Goal: Information Seeking & Learning: Learn about a topic

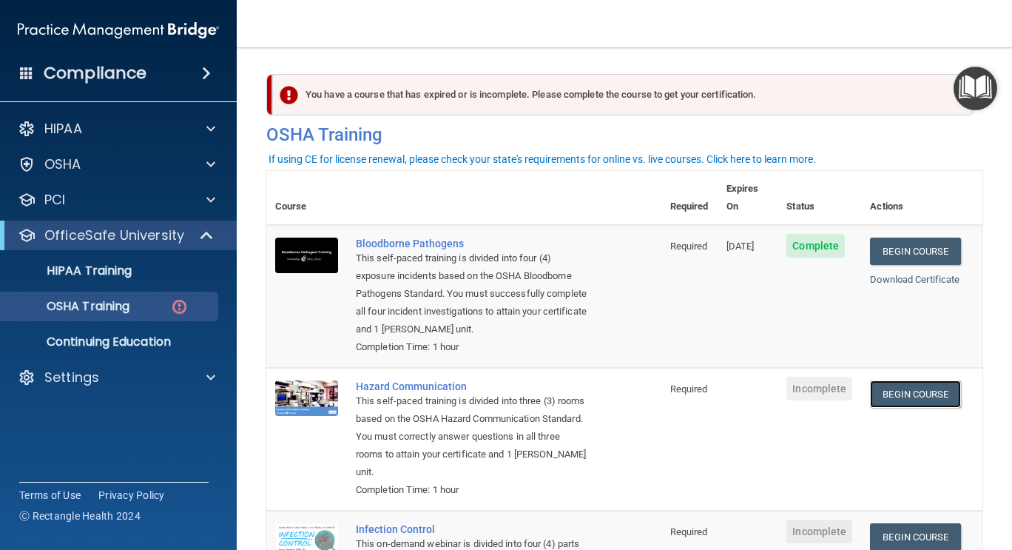
click at [897, 397] on link "Begin Course" at bounding box center [915, 393] width 90 height 27
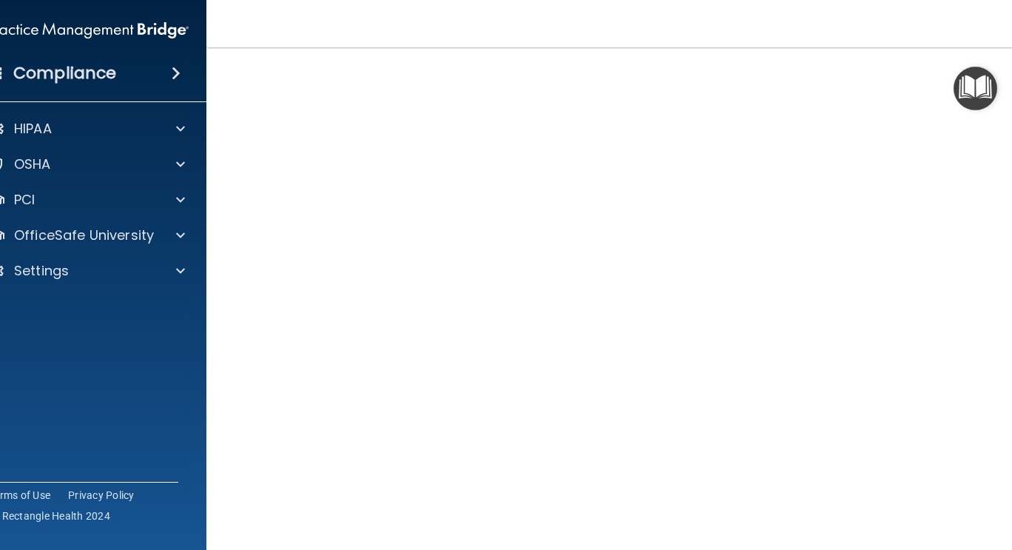
scroll to position [66, 0]
click at [963, 103] on img "Open Resource Center" at bounding box center [976, 89] width 44 height 44
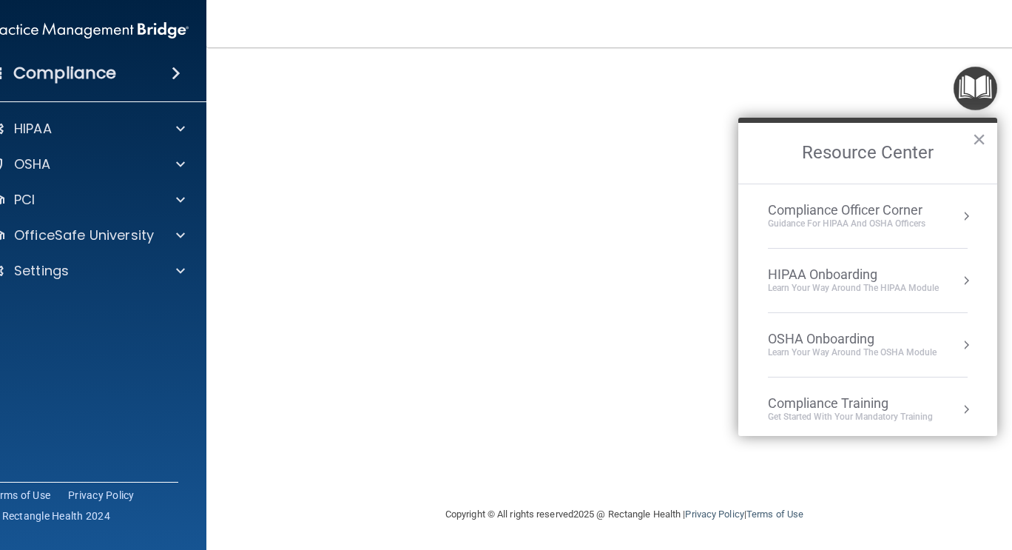
scroll to position [0, 0]
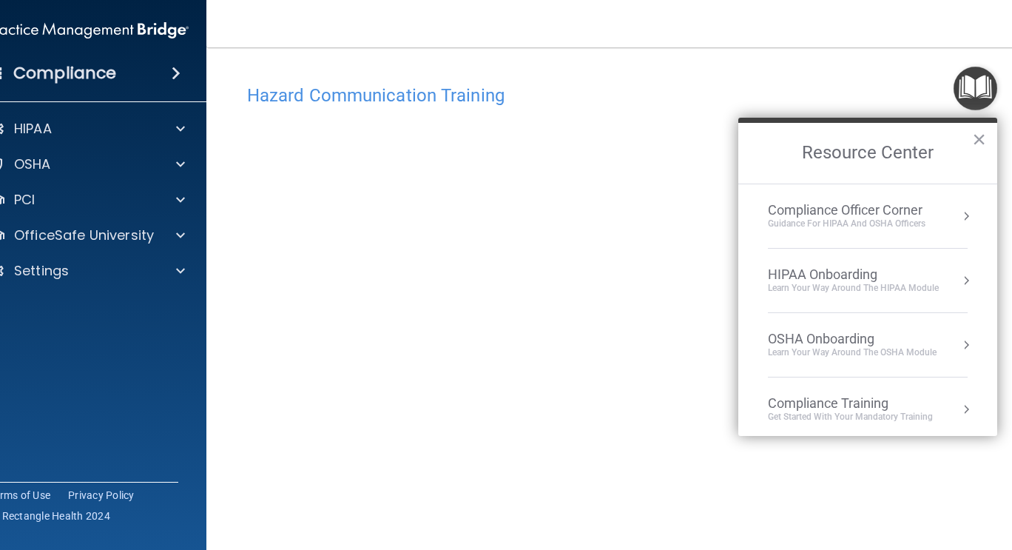
click at [979, 139] on button "×" at bounding box center [979, 139] width 14 height 24
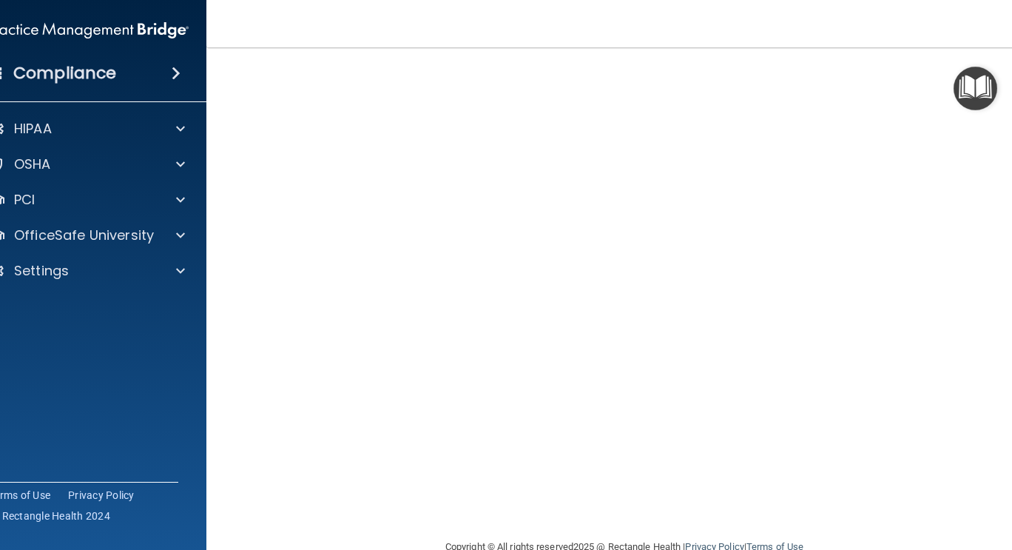
scroll to position [117, 0]
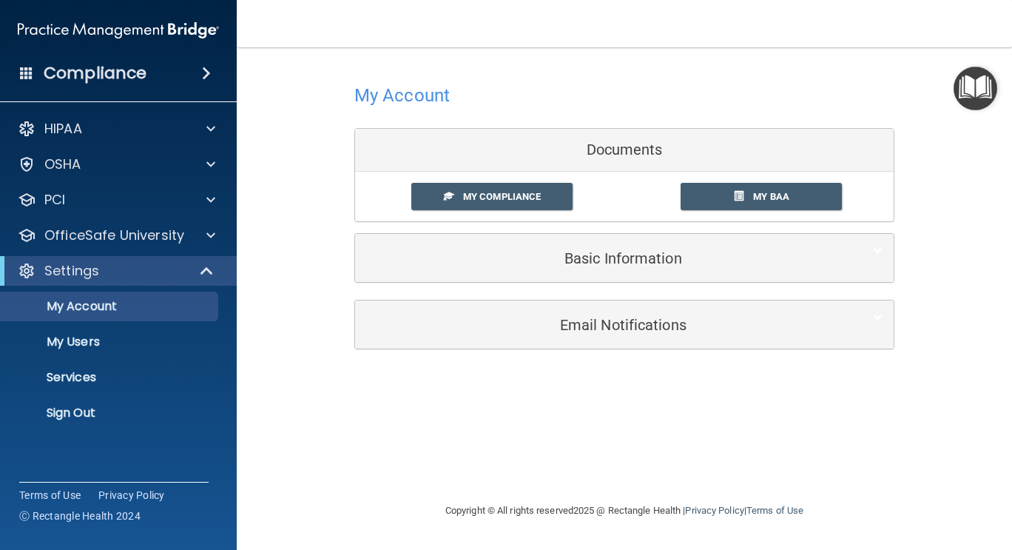
click at [494, 194] on span "My Compliance" at bounding box center [502, 196] width 78 height 11
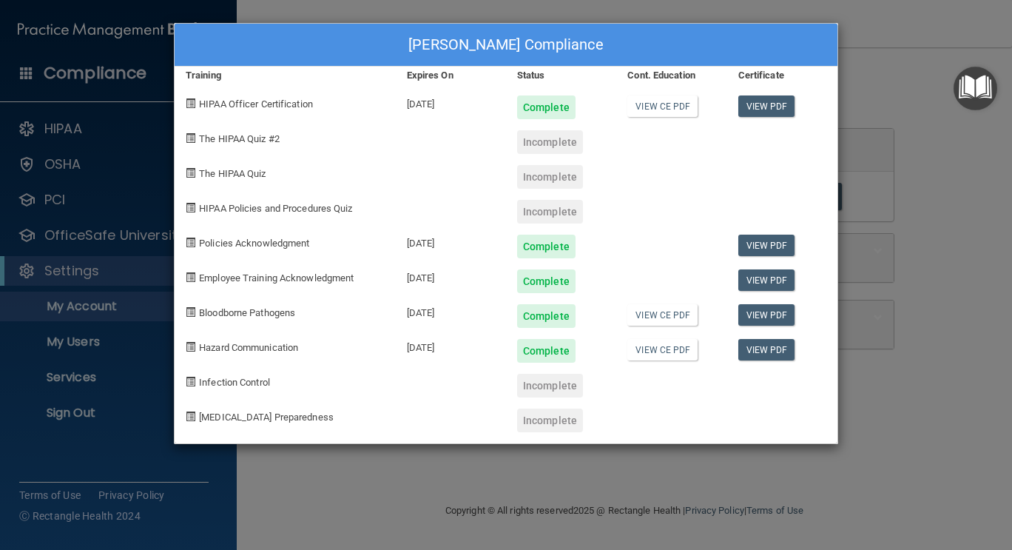
click at [233, 381] on span "Infection Control" at bounding box center [234, 382] width 71 height 11
click at [471, 475] on div "Jennifer Wurst's Compliance Training Expires On Status Cont. Education Certific…" at bounding box center [506, 275] width 1012 height 550
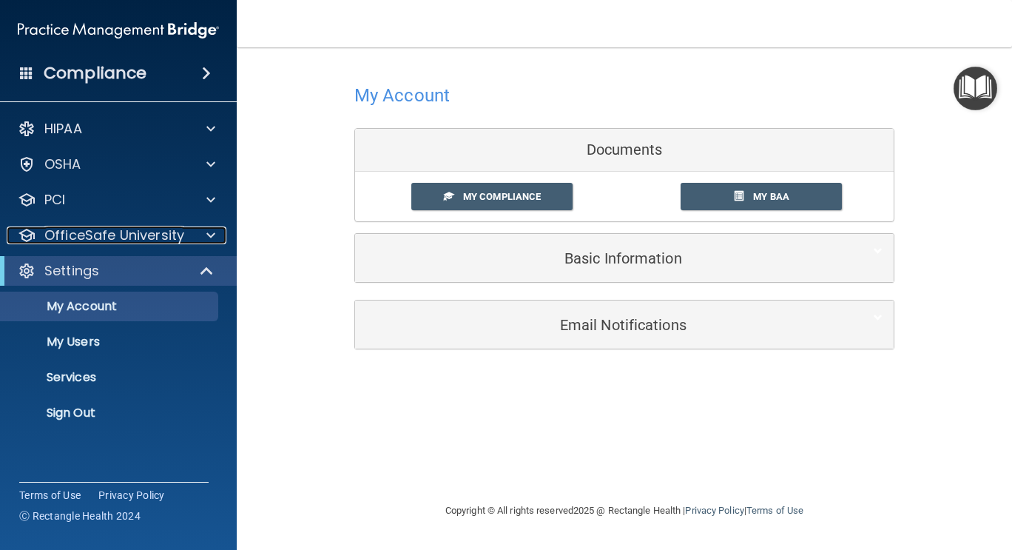
click at [79, 239] on p "OfficeSafe University" at bounding box center [114, 235] width 140 height 18
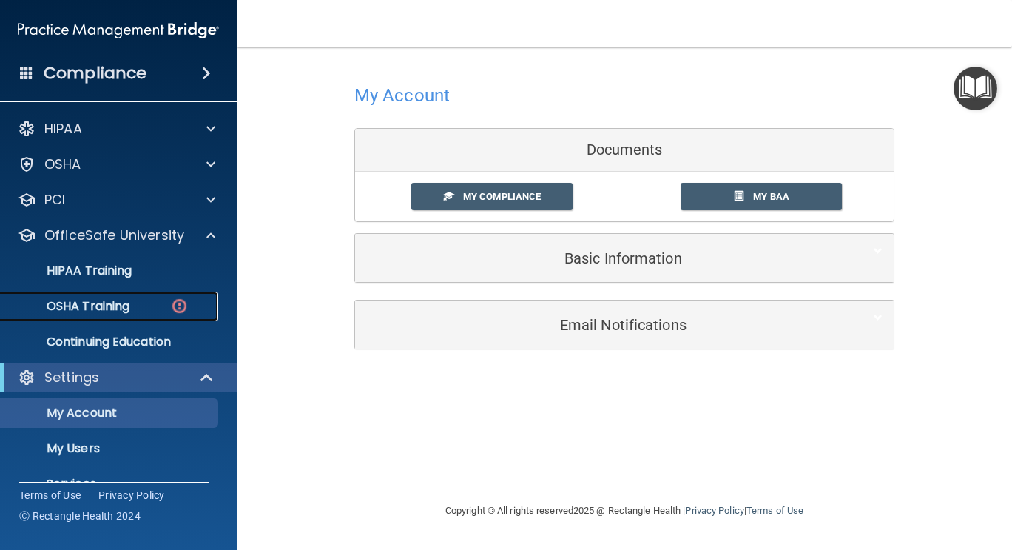
click at [97, 302] on p "OSHA Training" at bounding box center [70, 306] width 120 height 15
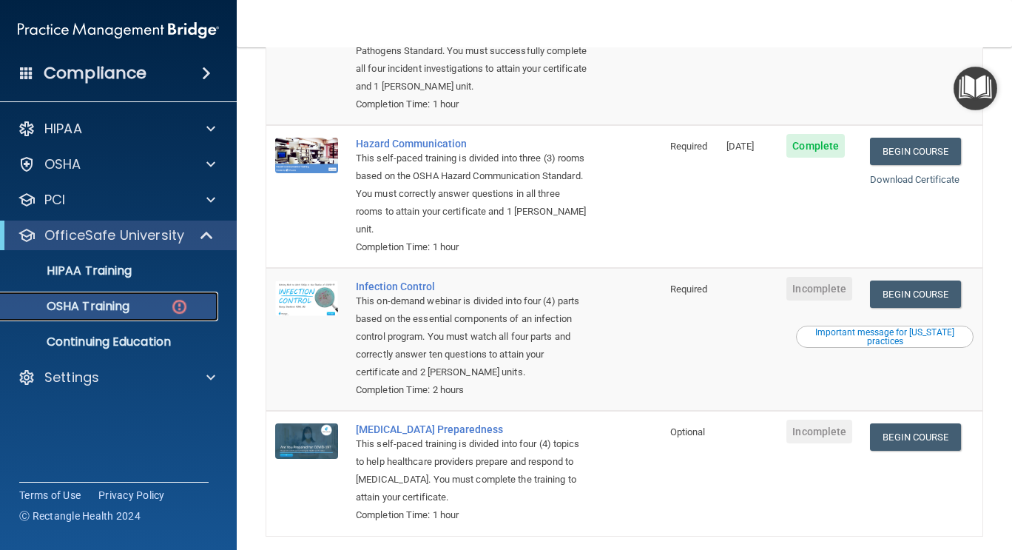
scroll to position [243, 0]
click at [883, 293] on link "Begin Course" at bounding box center [915, 293] width 90 height 27
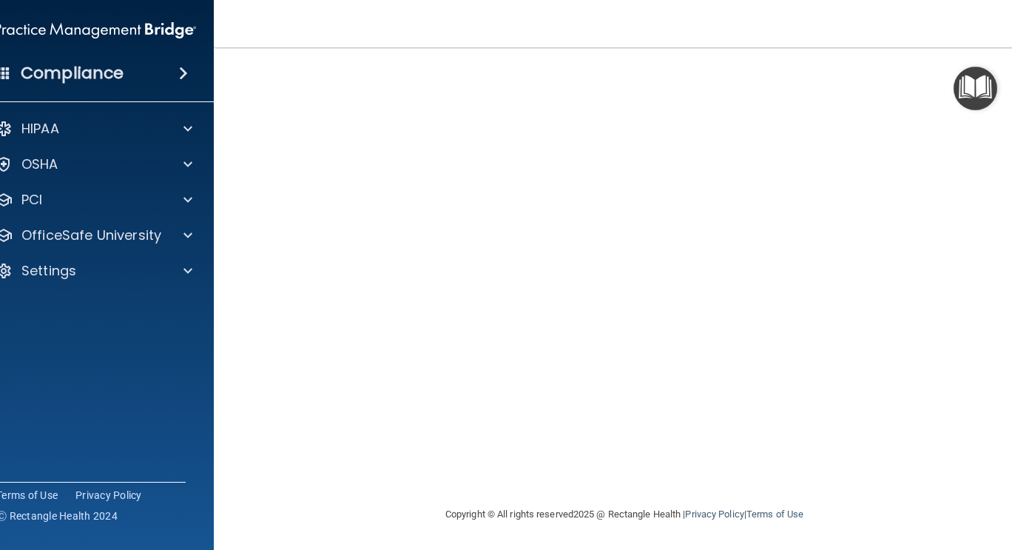
scroll to position [83, 0]
click at [54, 165] on div "OSHA" at bounding box center [76, 164] width 184 height 18
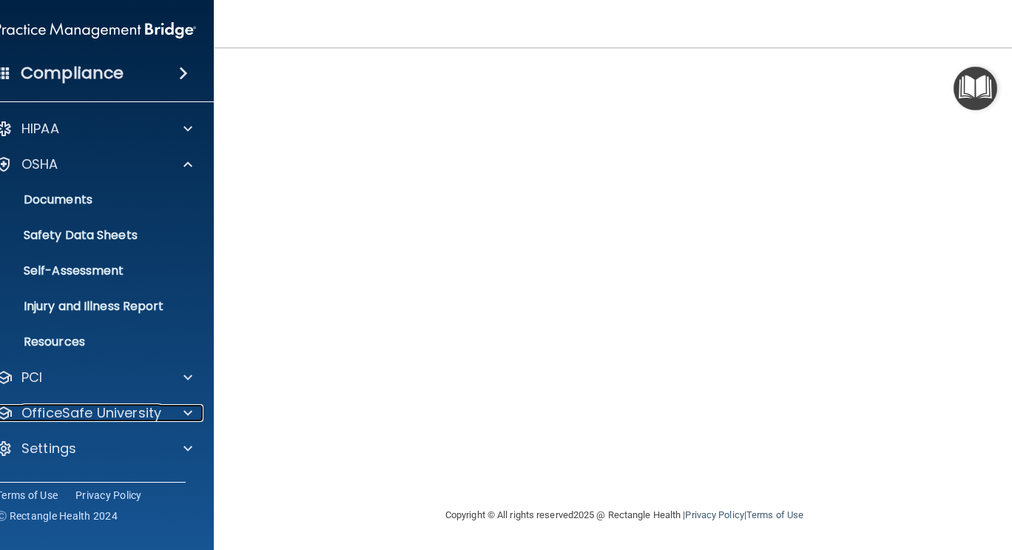
click at [62, 414] on p "OfficeSafe University" at bounding box center [91, 413] width 140 height 18
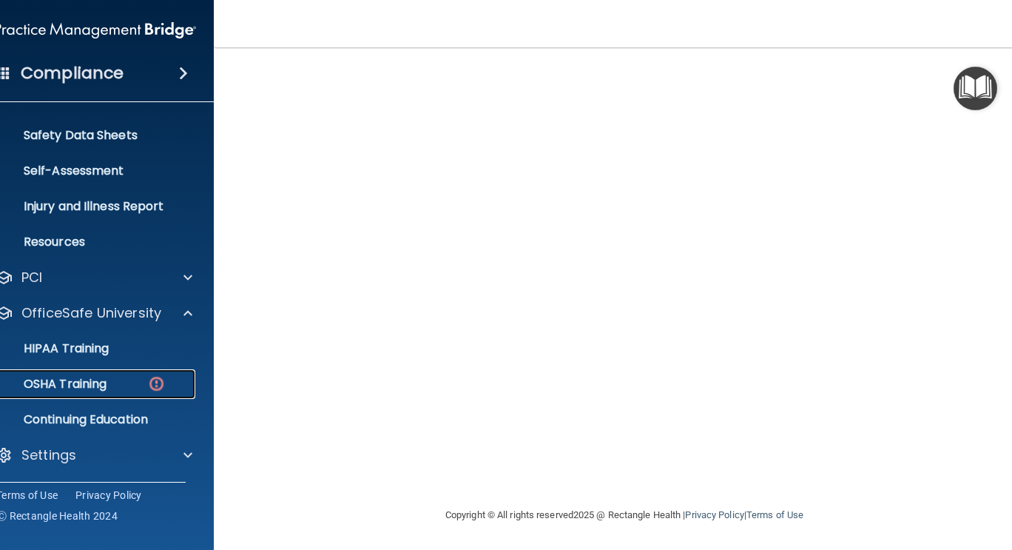
click at [59, 388] on p "OSHA Training" at bounding box center [47, 384] width 120 height 15
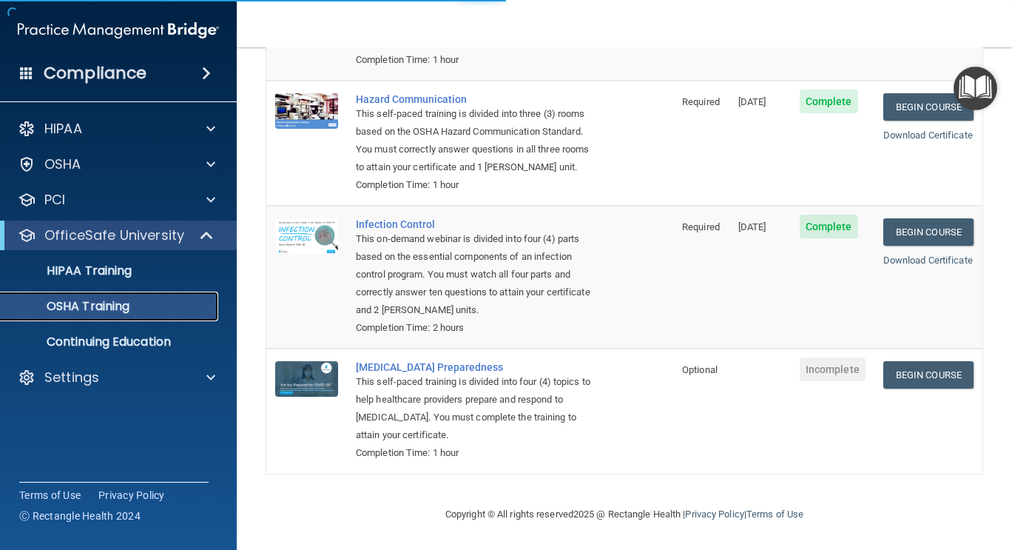
scroll to position [266, 0]
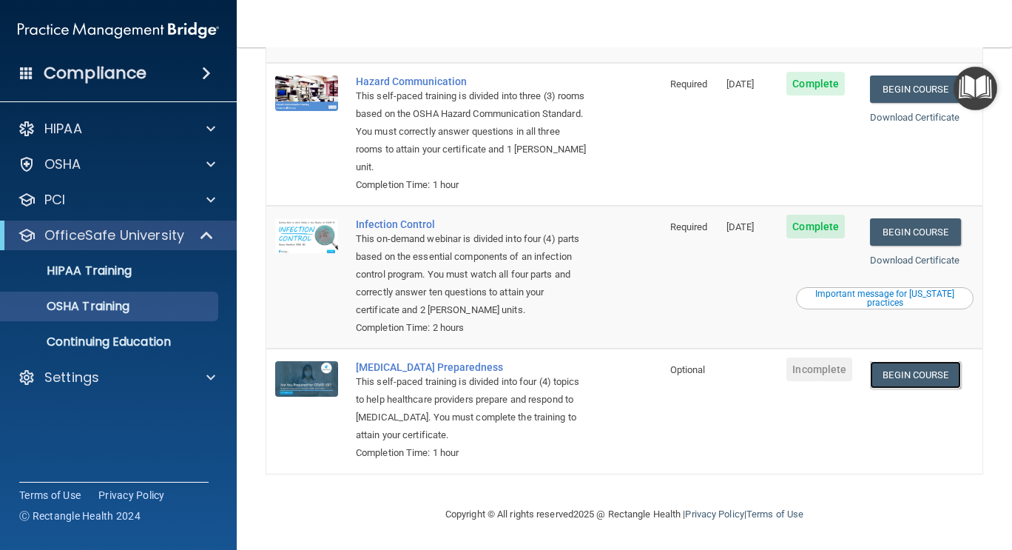
click at [901, 373] on link "Begin Course" at bounding box center [915, 374] width 90 height 27
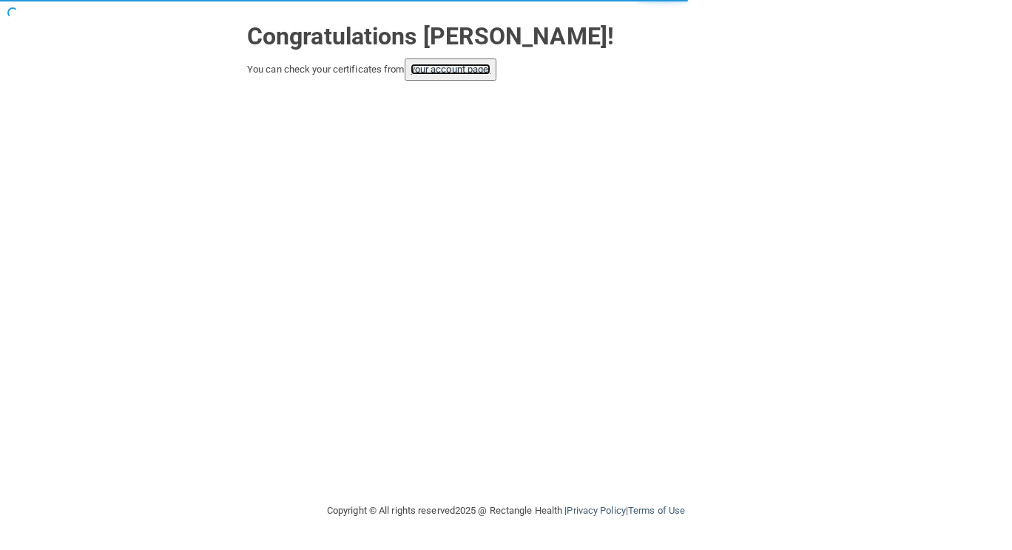
click at [451, 66] on link "your account page!" at bounding box center [451, 69] width 81 height 11
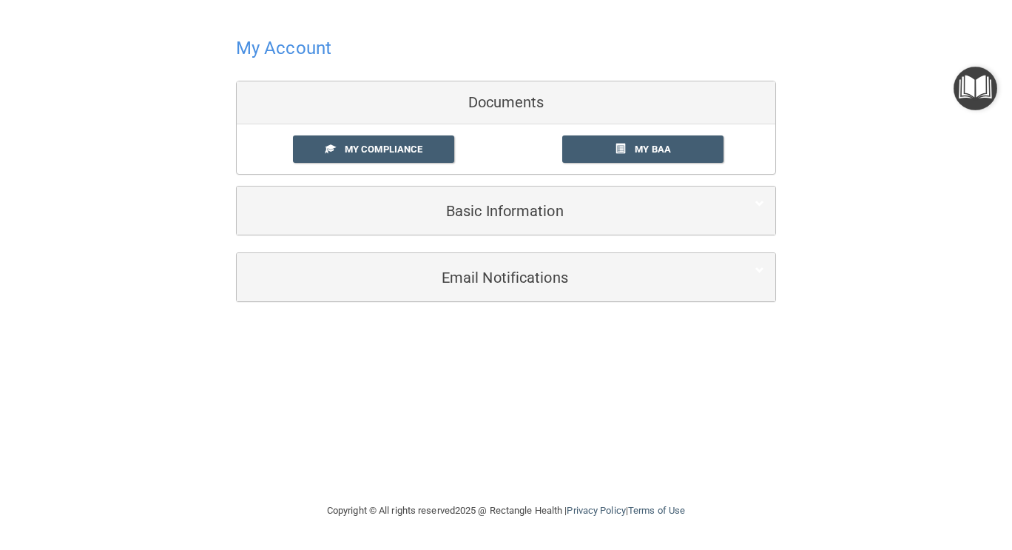
click at [383, 149] on span "My Compliance" at bounding box center [384, 149] width 78 height 11
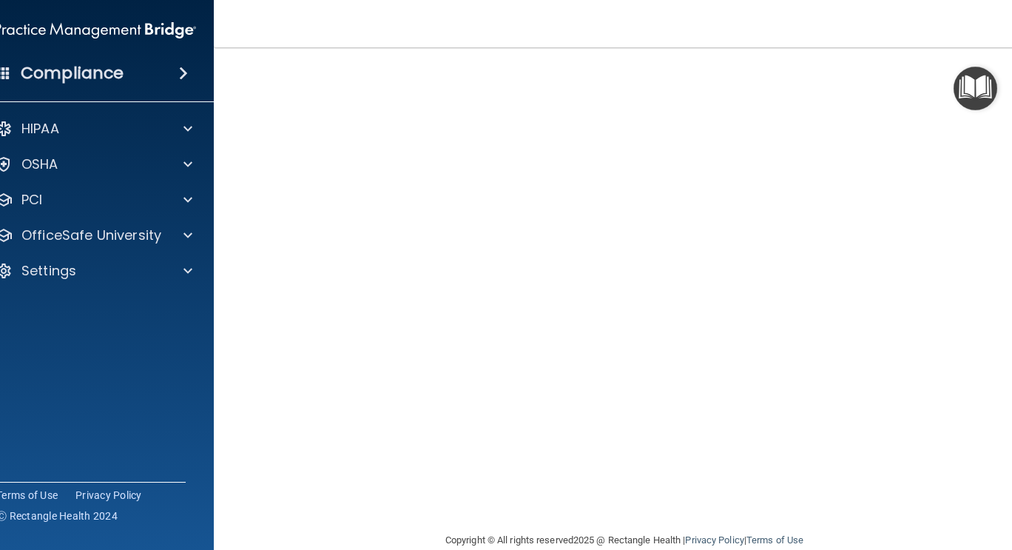
scroll to position [59, 0]
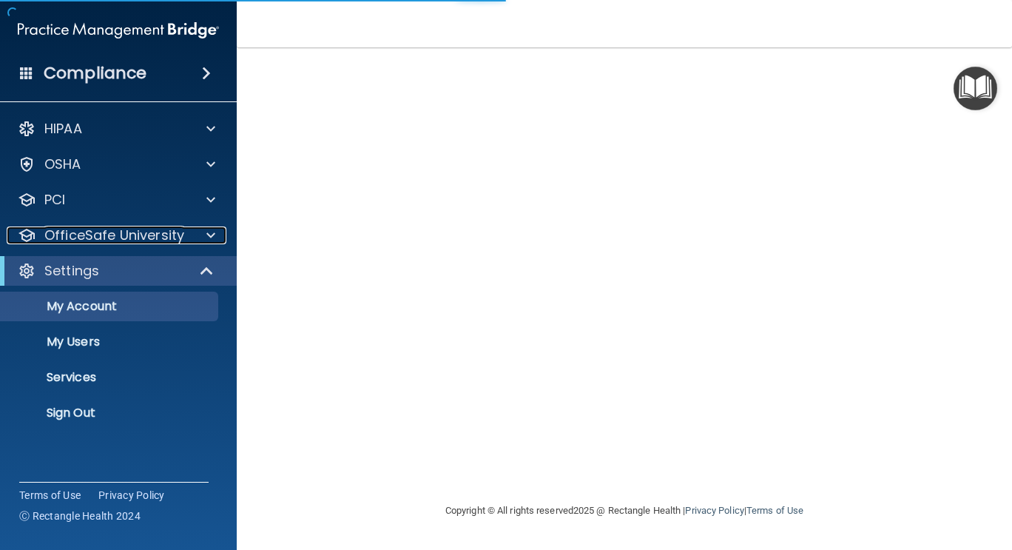
click at [48, 238] on p "OfficeSafe University" at bounding box center [114, 235] width 140 height 18
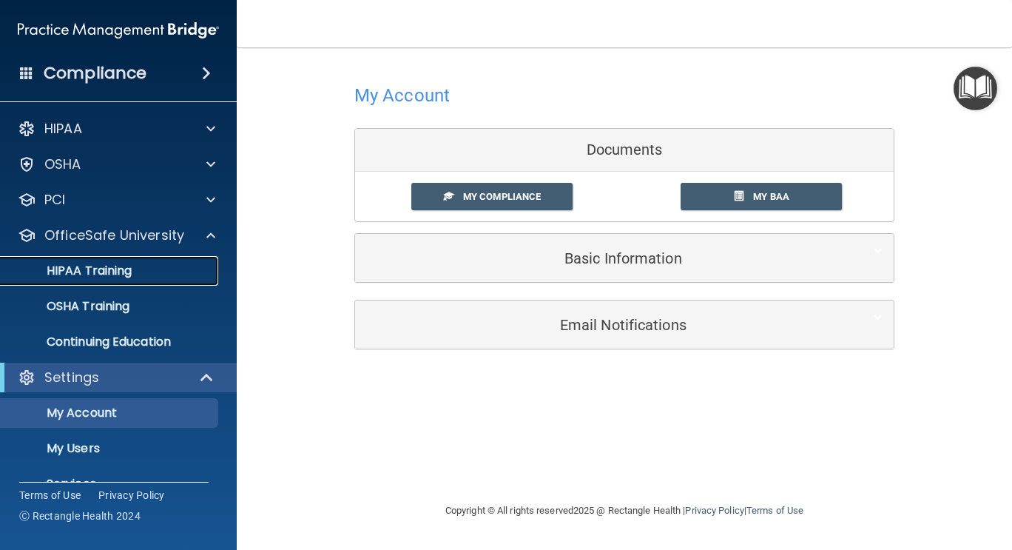
click at [92, 272] on p "HIPAA Training" at bounding box center [71, 270] width 122 height 15
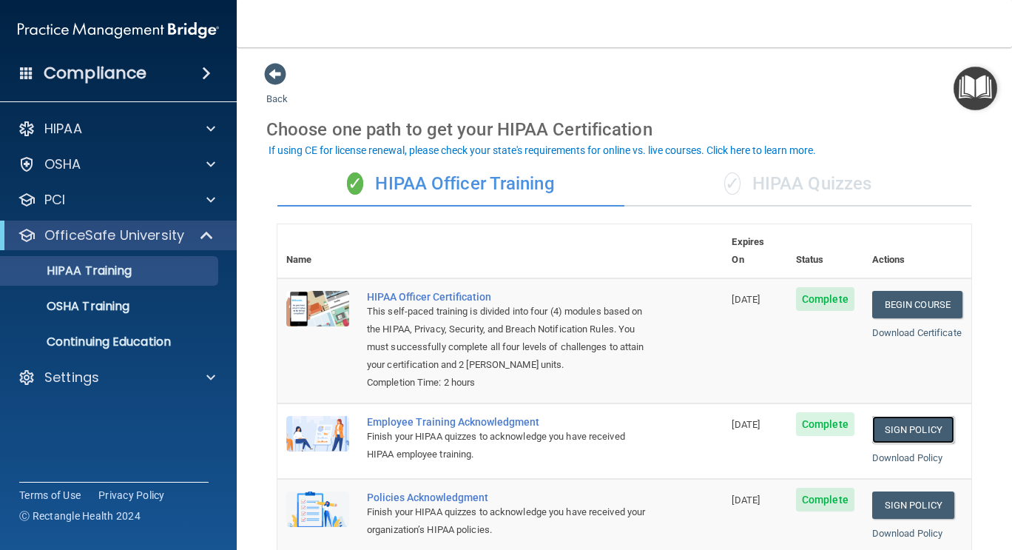
click at [910, 422] on link "Sign Policy" at bounding box center [913, 429] width 82 height 27
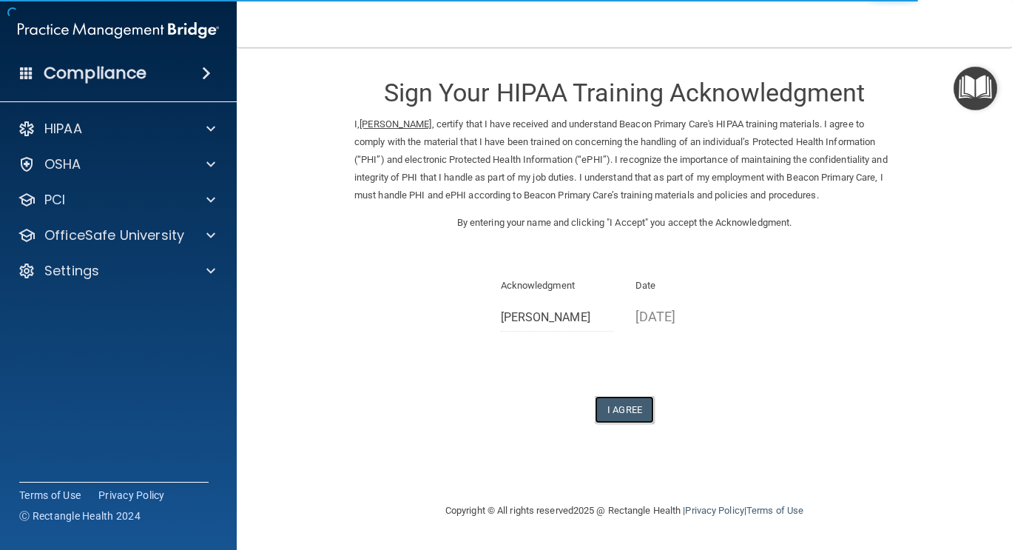
click at [625, 408] on button "I Agree" at bounding box center [624, 409] width 59 height 27
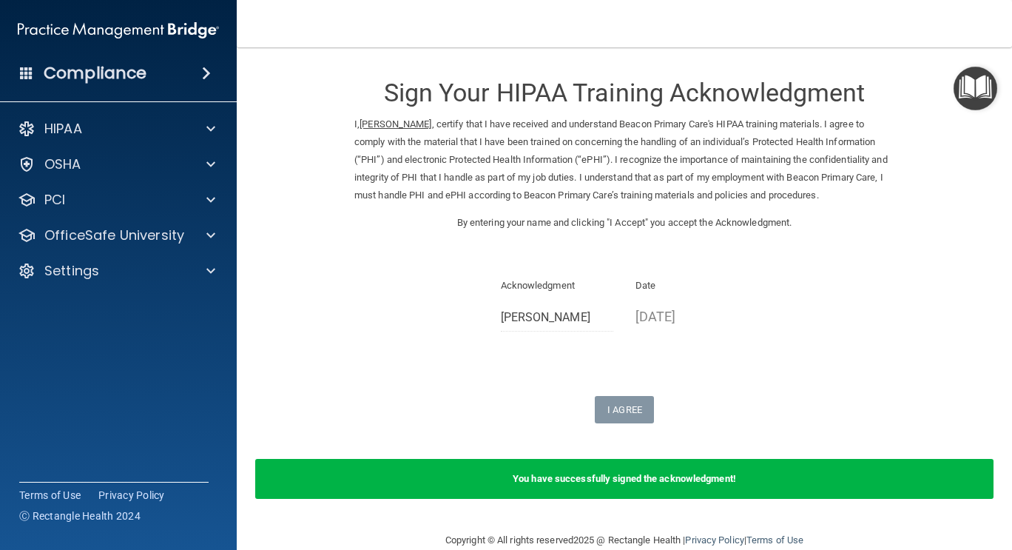
click at [145, 224] on div "OfficeSafe University" at bounding box center [119, 235] width 238 height 30
click at [208, 246] on div "OfficeSafe University" at bounding box center [119, 235] width 238 height 30
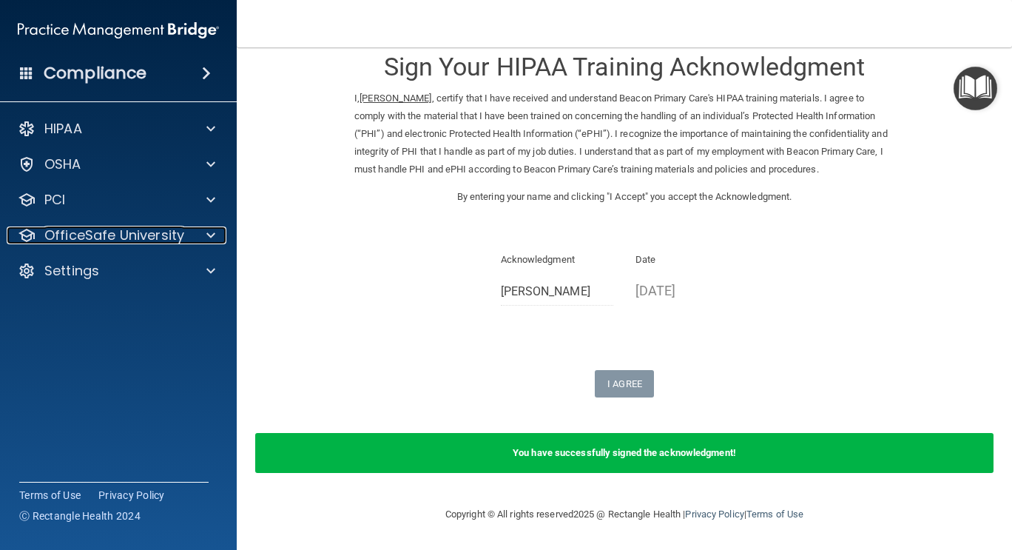
click at [206, 238] on span at bounding box center [210, 235] width 9 height 18
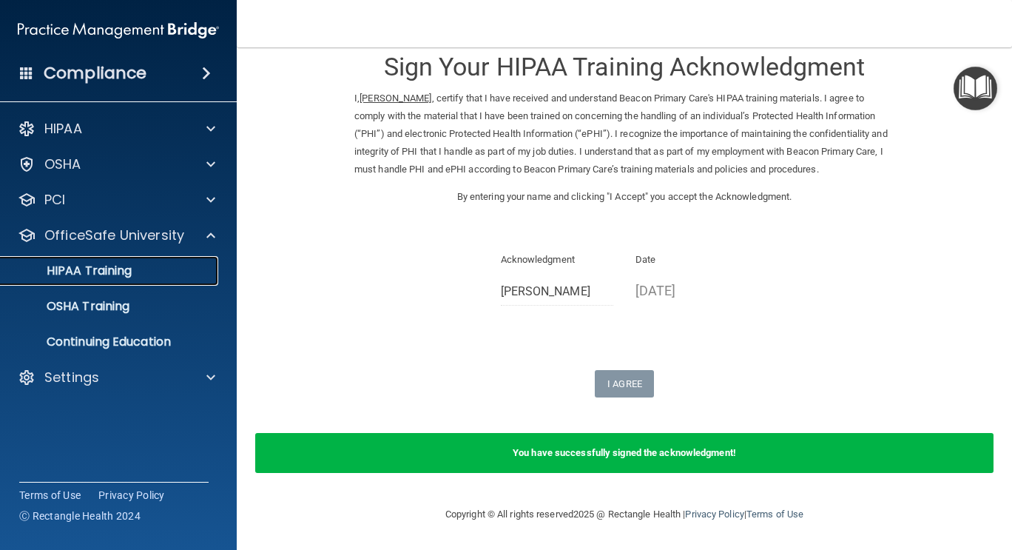
click at [135, 266] on div "HIPAA Training" at bounding box center [111, 270] width 202 height 15
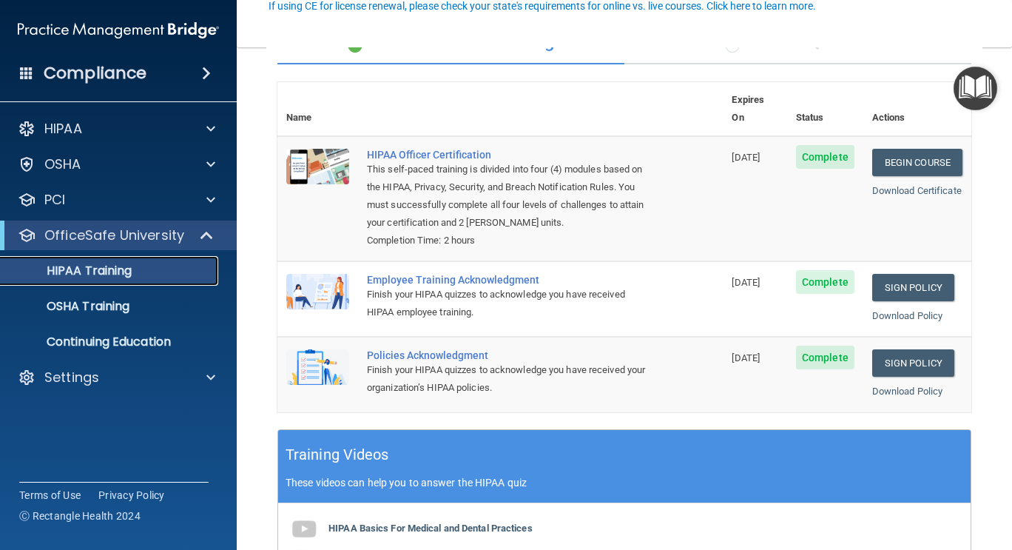
scroll to position [144, 0]
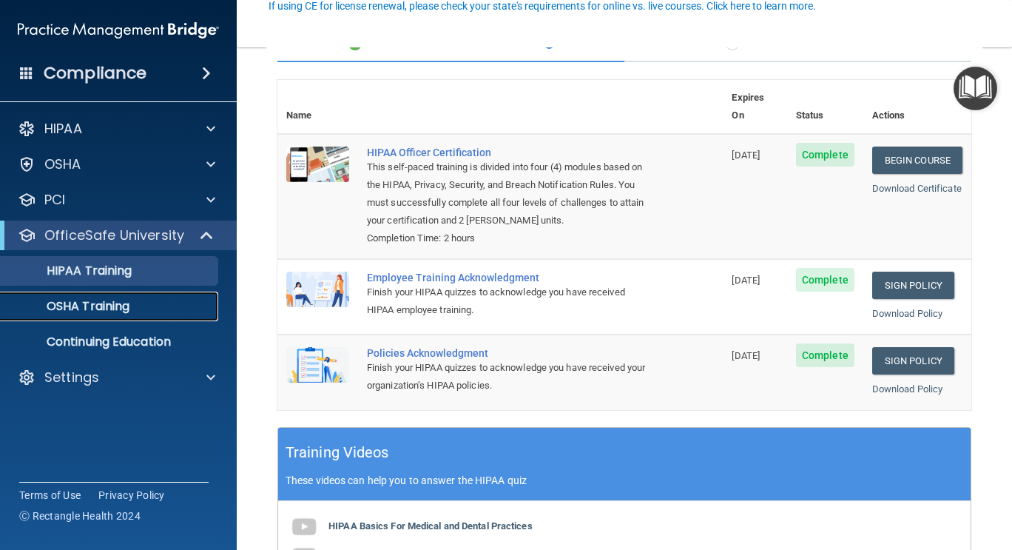
click at [136, 296] on link "OSHA Training" at bounding box center [101, 307] width 233 height 30
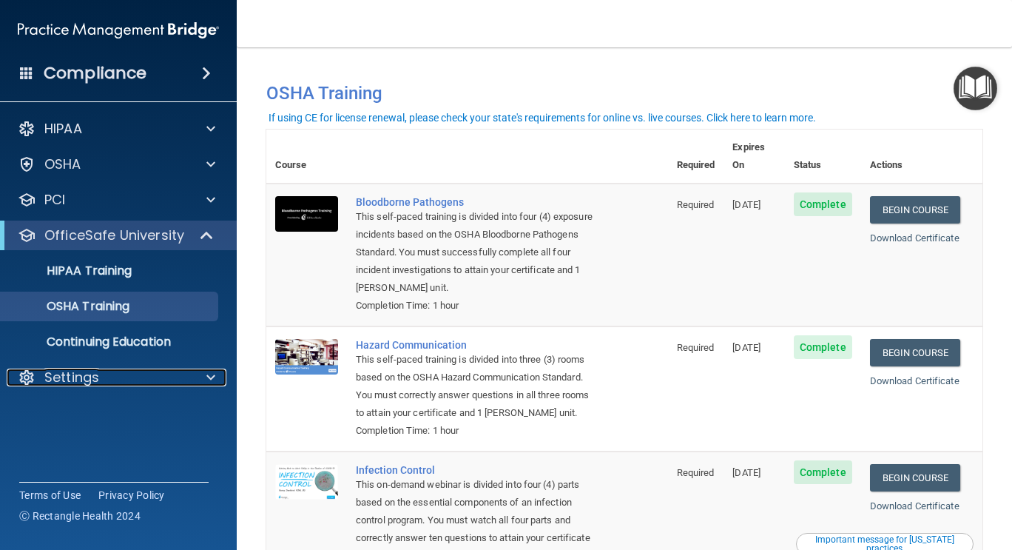
click at [85, 383] on p "Settings" at bounding box center [71, 377] width 55 height 18
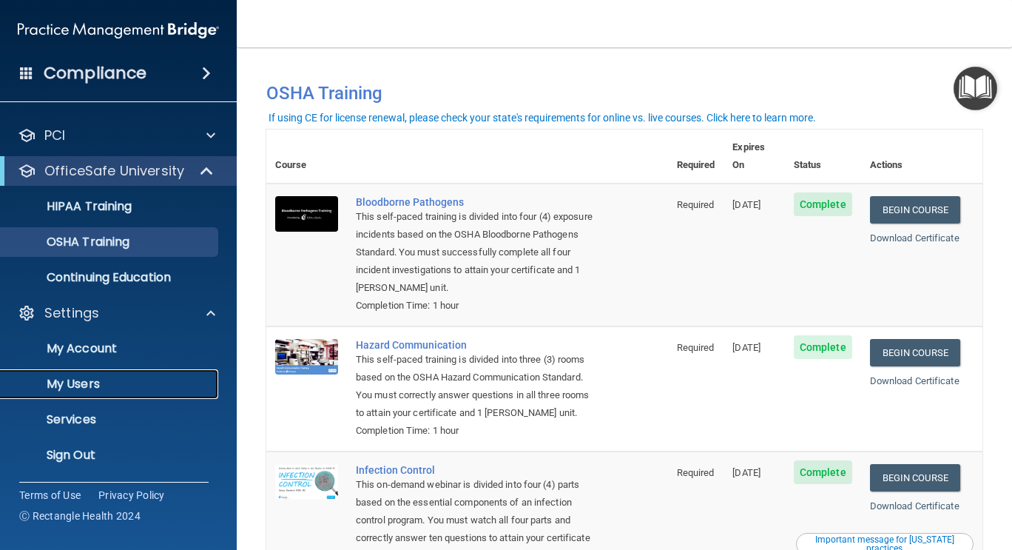
click at [98, 379] on p "My Users" at bounding box center [111, 384] width 202 height 15
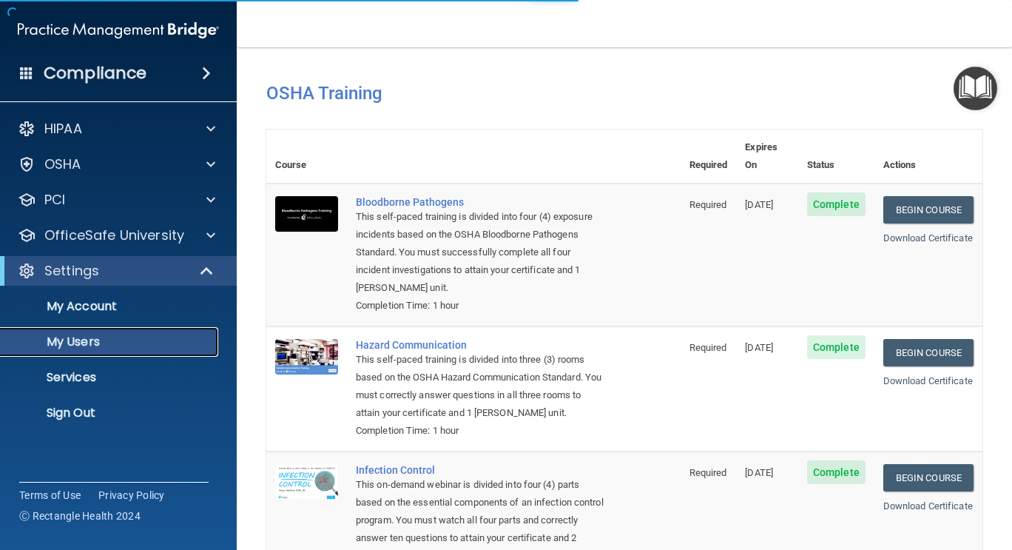
select select "20"
